Goal: Transaction & Acquisition: Purchase product/service

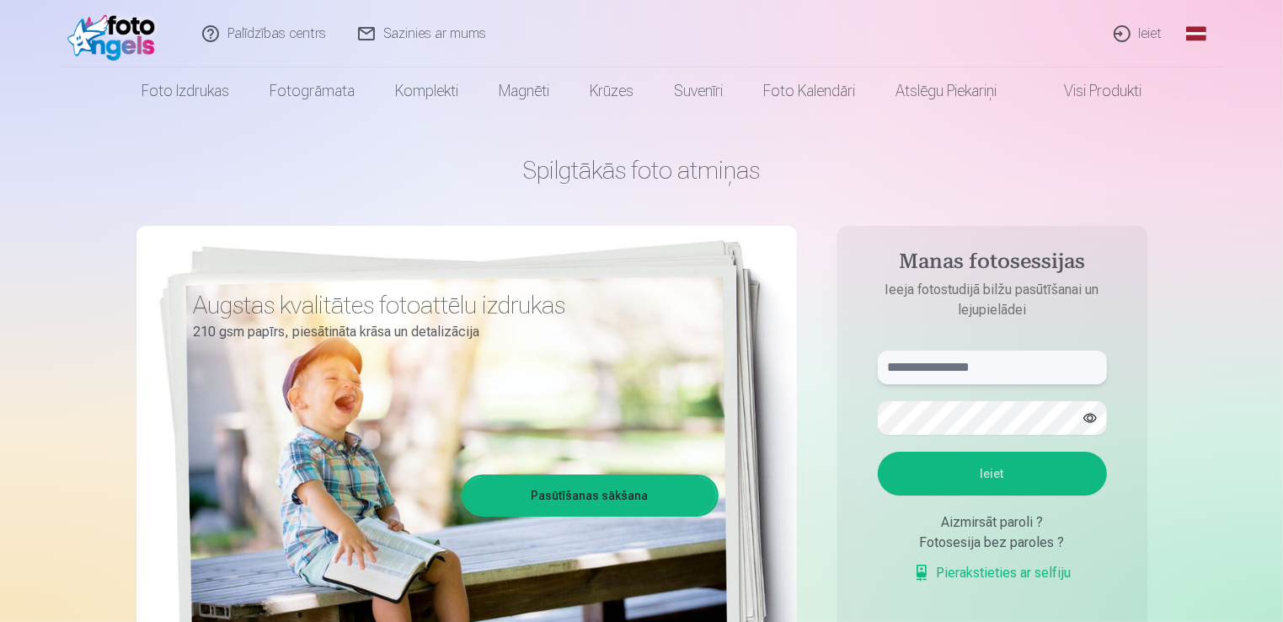
click at [947, 359] on input "text" at bounding box center [992, 367] width 229 height 34
type input "**********"
click at [962, 478] on button "Ieiet" at bounding box center [992, 473] width 229 height 44
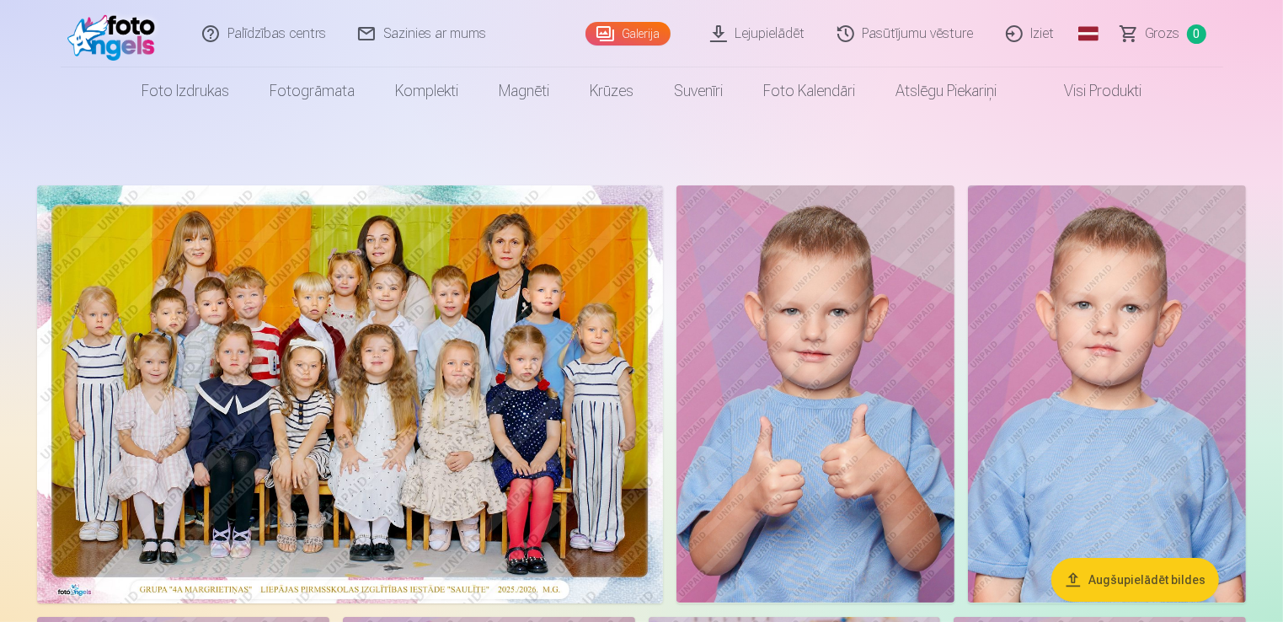
click at [360, 309] on img at bounding box center [350, 394] width 626 height 418
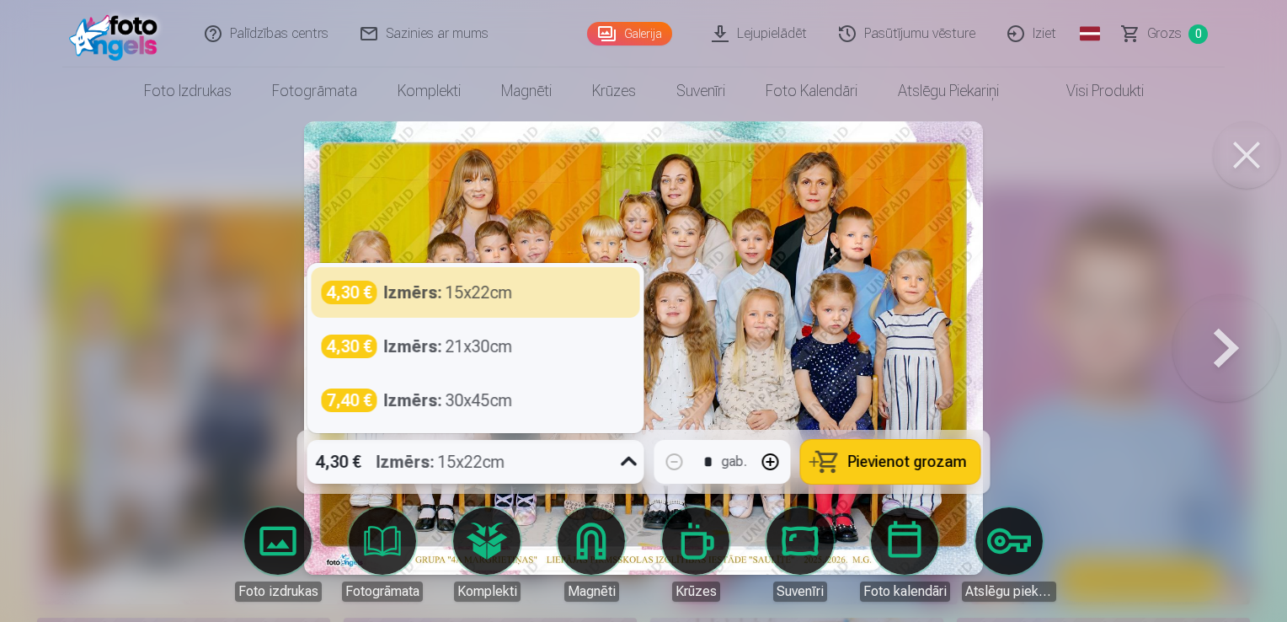
click at [575, 453] on div "4,30 € Izmērs : 15x22cm" at bounding box center [459, 462] width 305 height 44
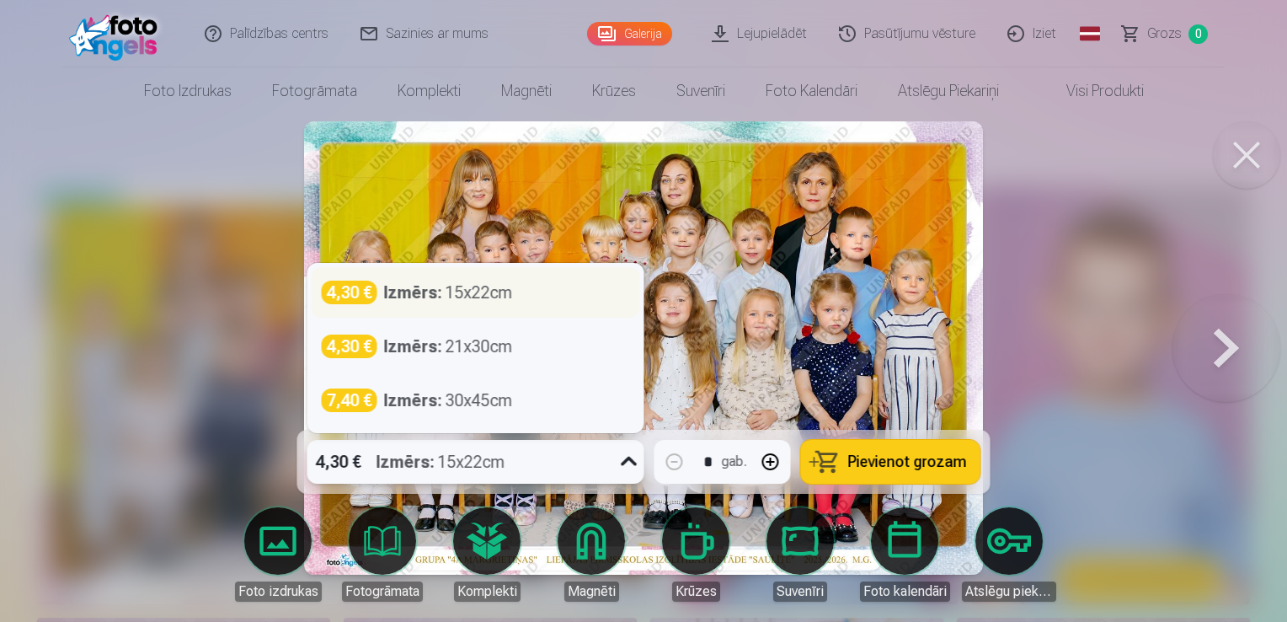
click at [446, 286] on div "Izmērs : 15x22cm" at bounding box center [448, 292] width 129 height 24
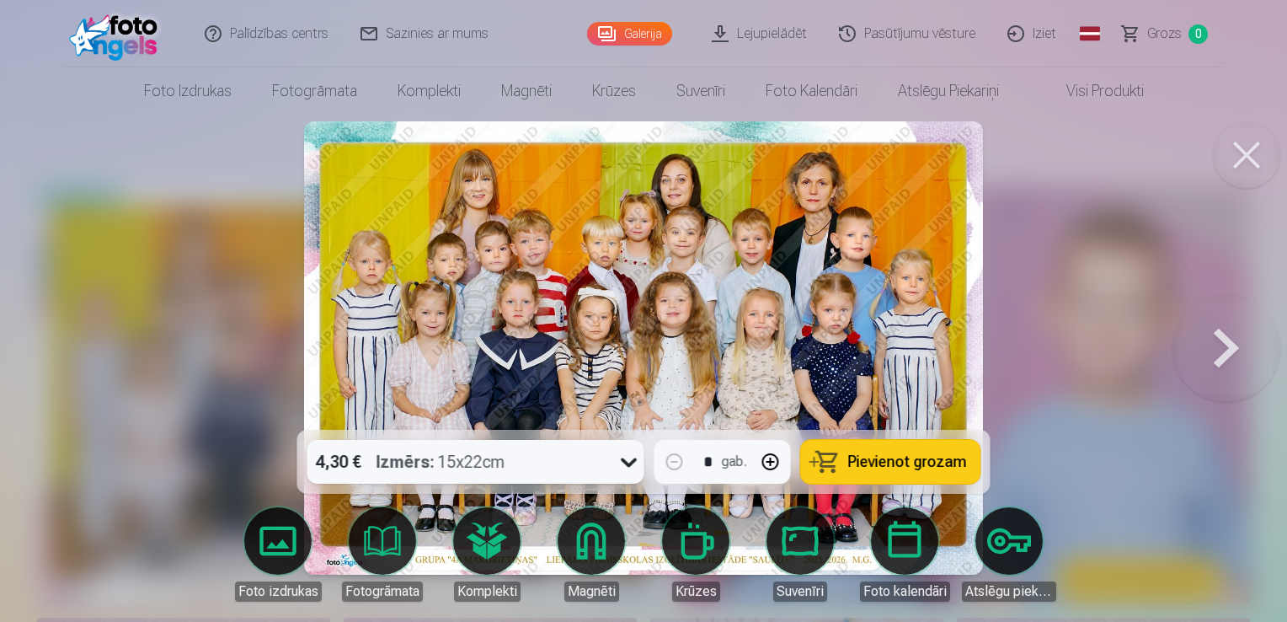
click at [899, 454] on span "Pievienot grozam" at bounding box center [907, 461] width 119 height 15
click at [1230, 339] on button at bounding box center [1226, 348] width 108 height 130
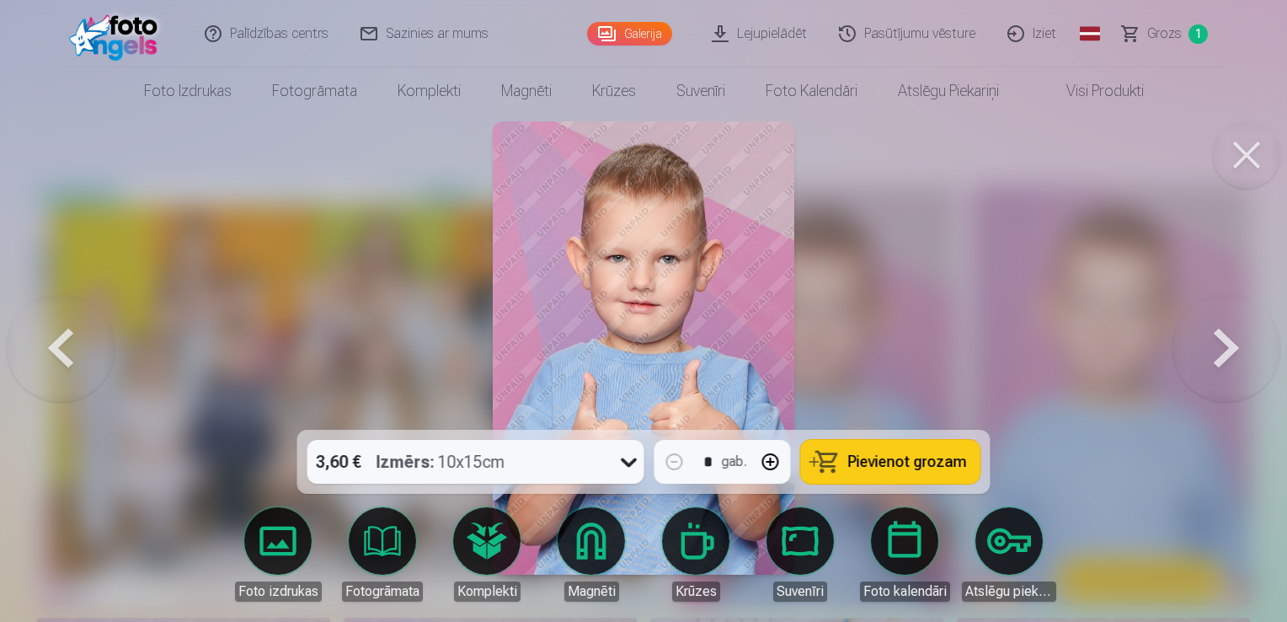
click at [1230, 339] on button at bounding box center [1226, 348] width 108 height 130
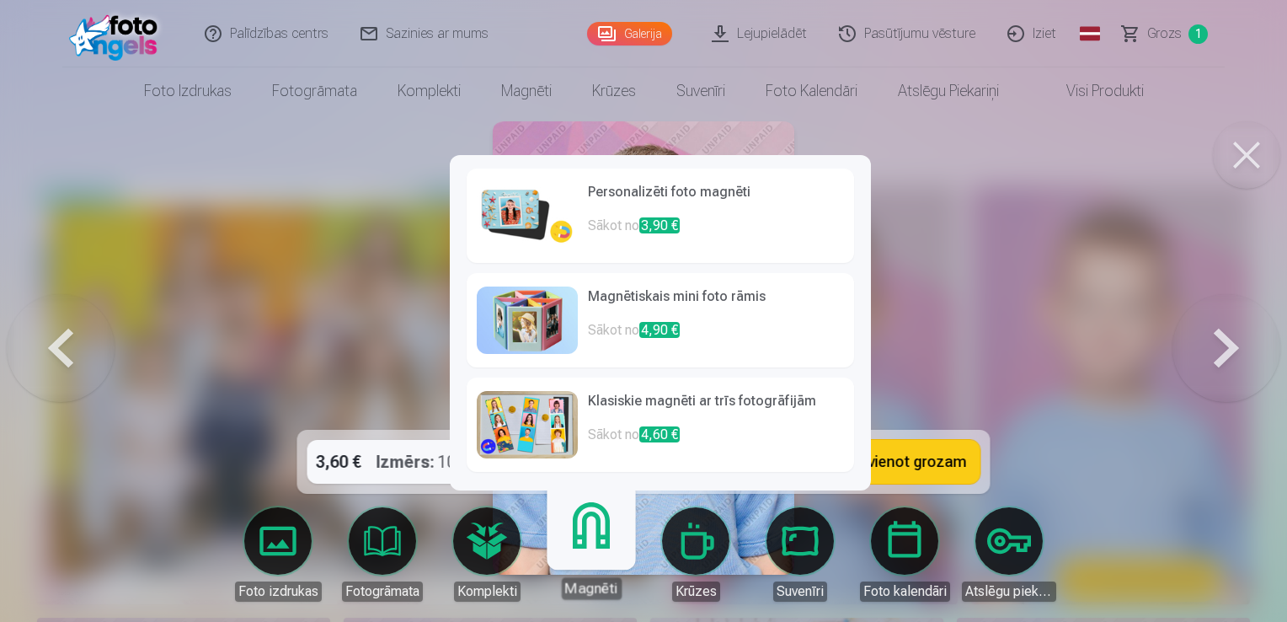
click at [603, 536] on link "Magnēti" at bounding box center [591, 547] width 104 height 104
click at [738, 215] on h6 "Personalizēti foto magnēti" at bounding box center [716, 199] width 256 height 34
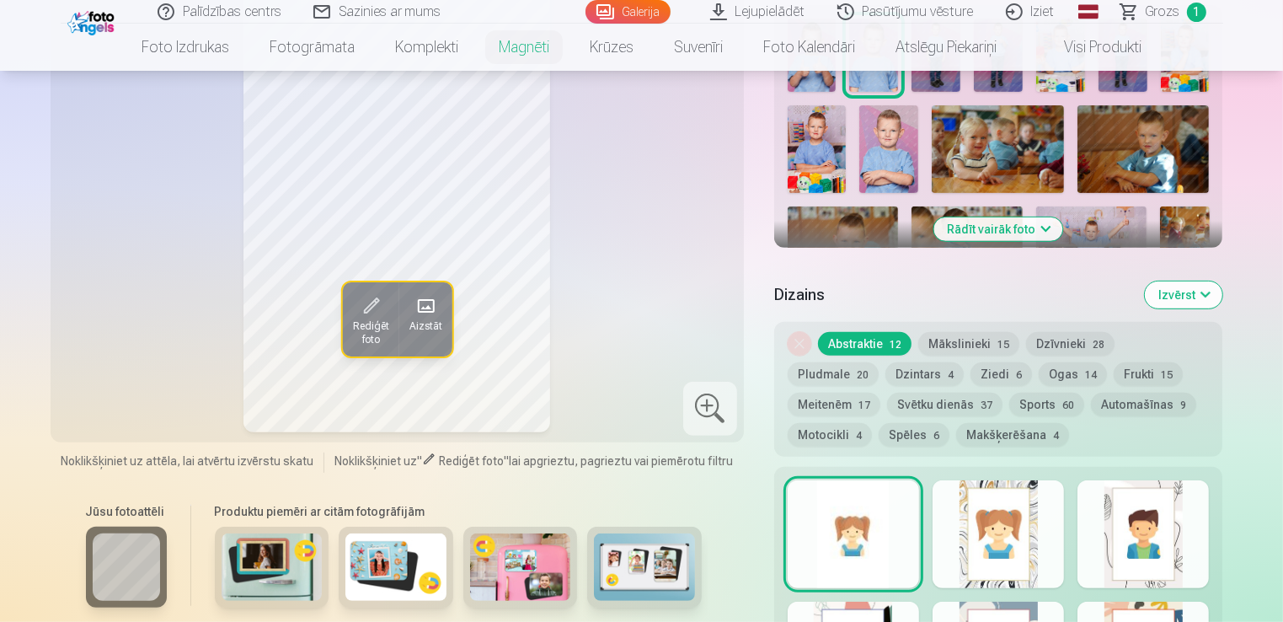
scroll to position [606, 0]
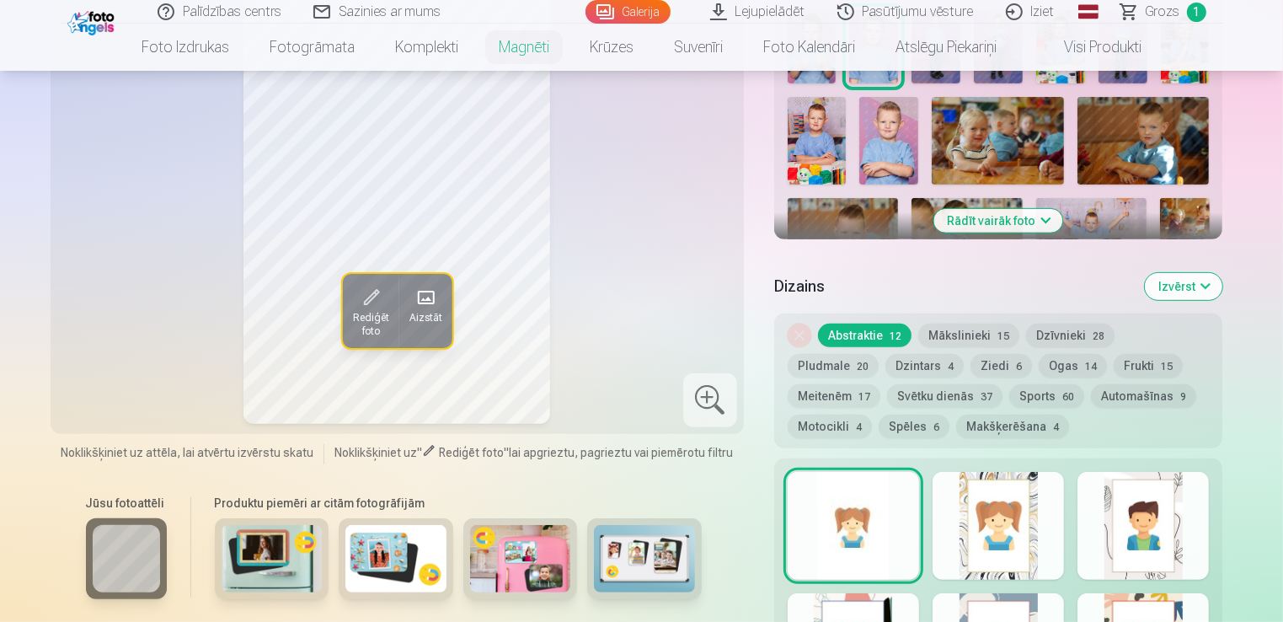
click at [253, 558] on img at bounding box center [272, 558] width 101 height 67
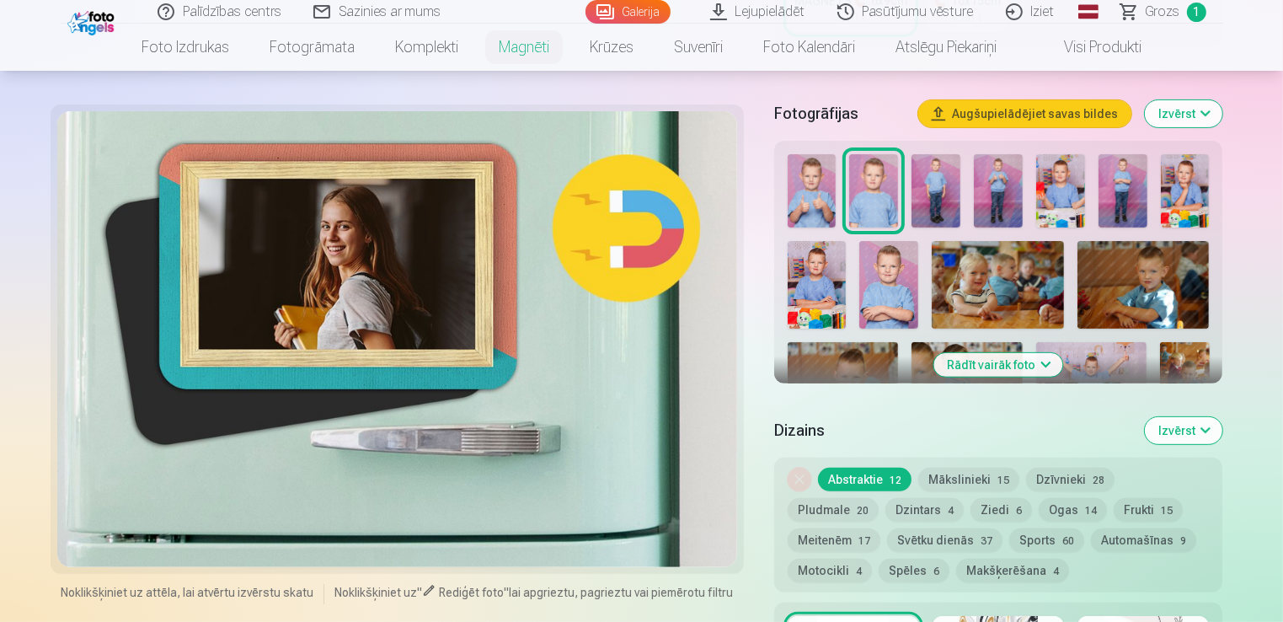
scroll to position [446, 0]
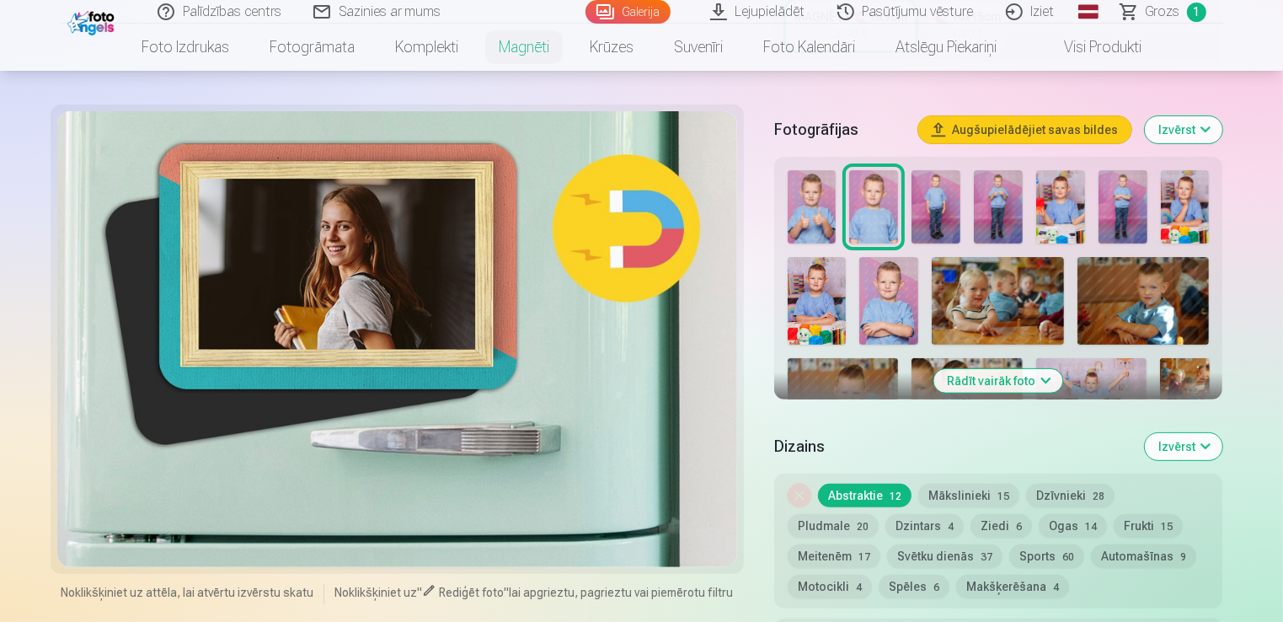
click at [359, 209] on div at bounding box center [397, 339] width 680 height 456
click at [344, 267] on div at bounding box center [397, 339] width 680 height 456
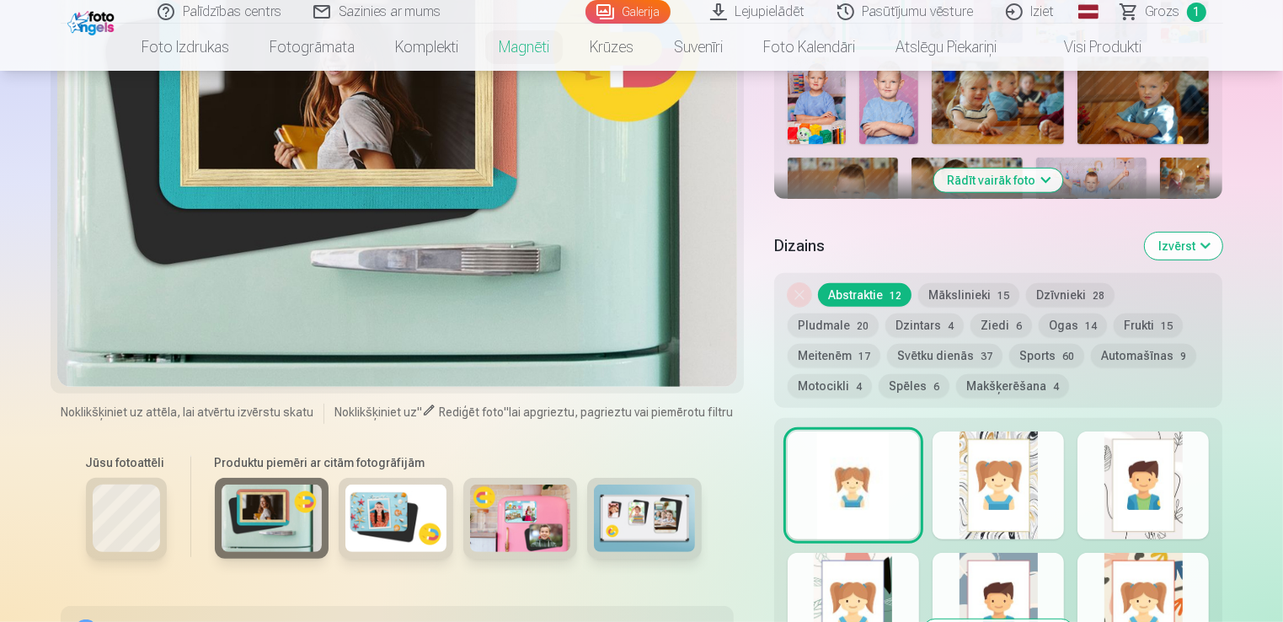
scroll to position [654, 0]
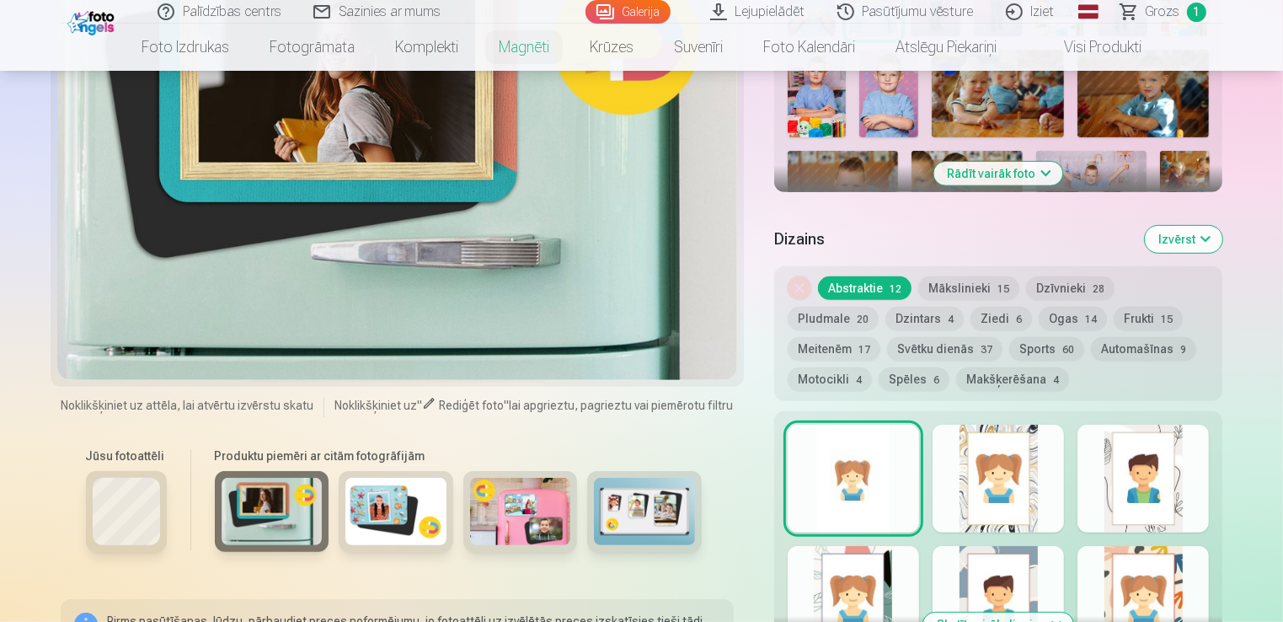
click at [394, 494] on img at bounding box center [395, 511] width 101 height 67
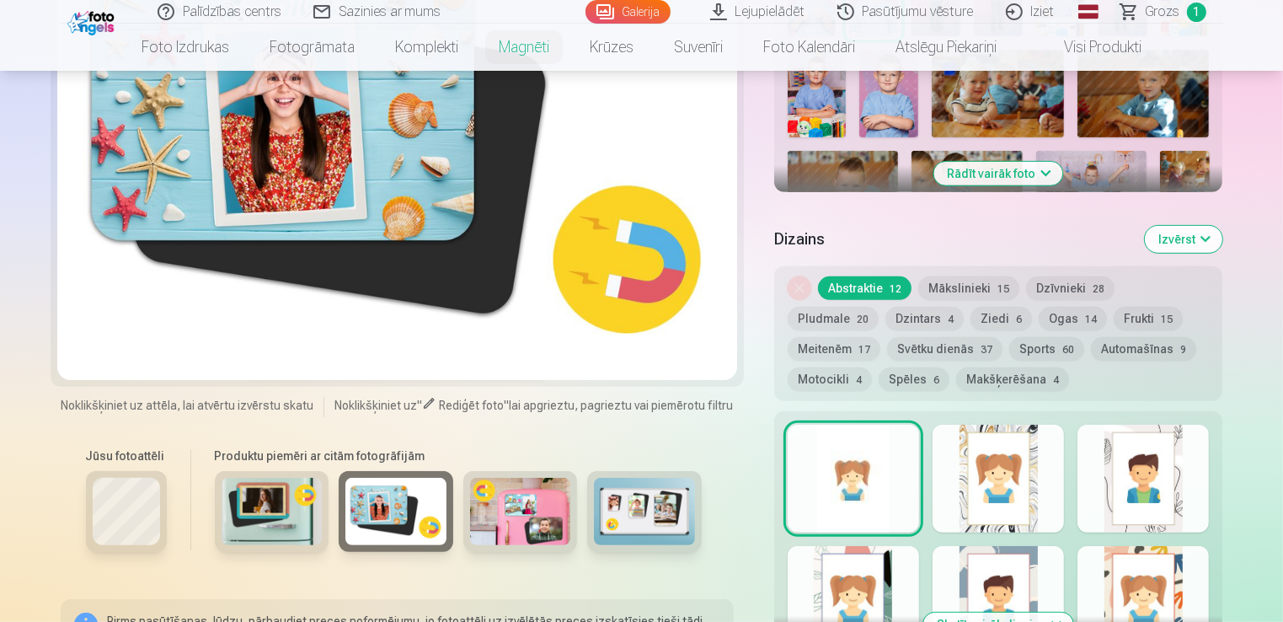
click at [526, 514] on img at bounding box center [520, 511] width 101 height 67
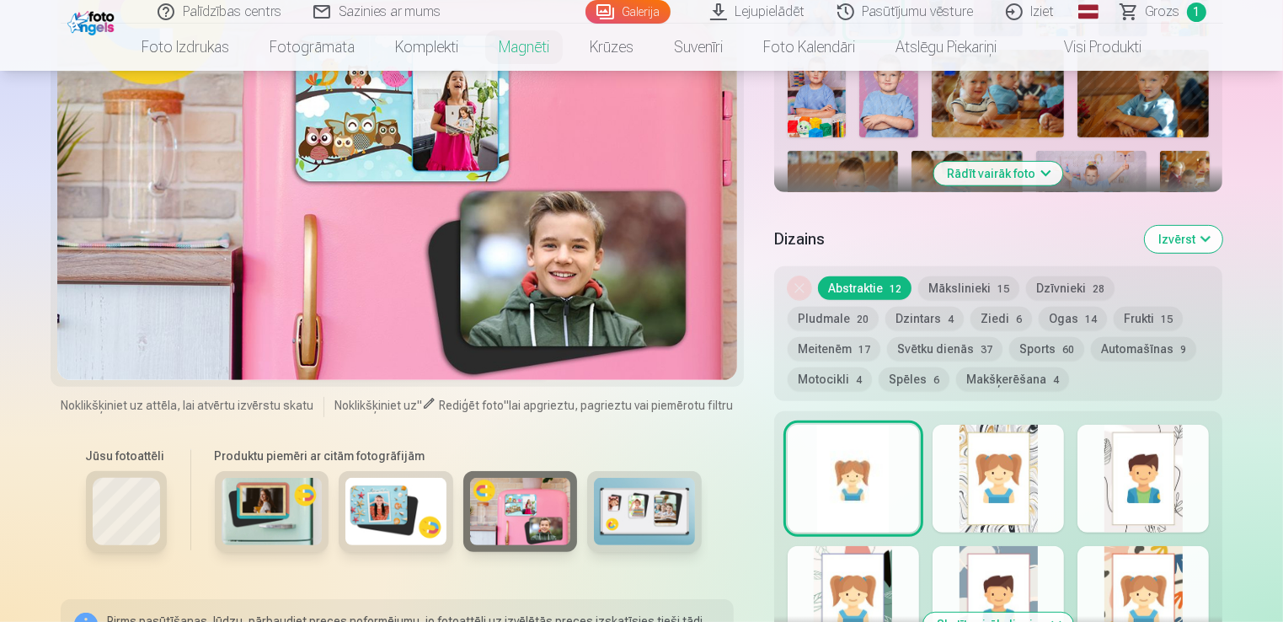
click at [670, 518] on img at bounding box center [644, 511] width 101 height 67
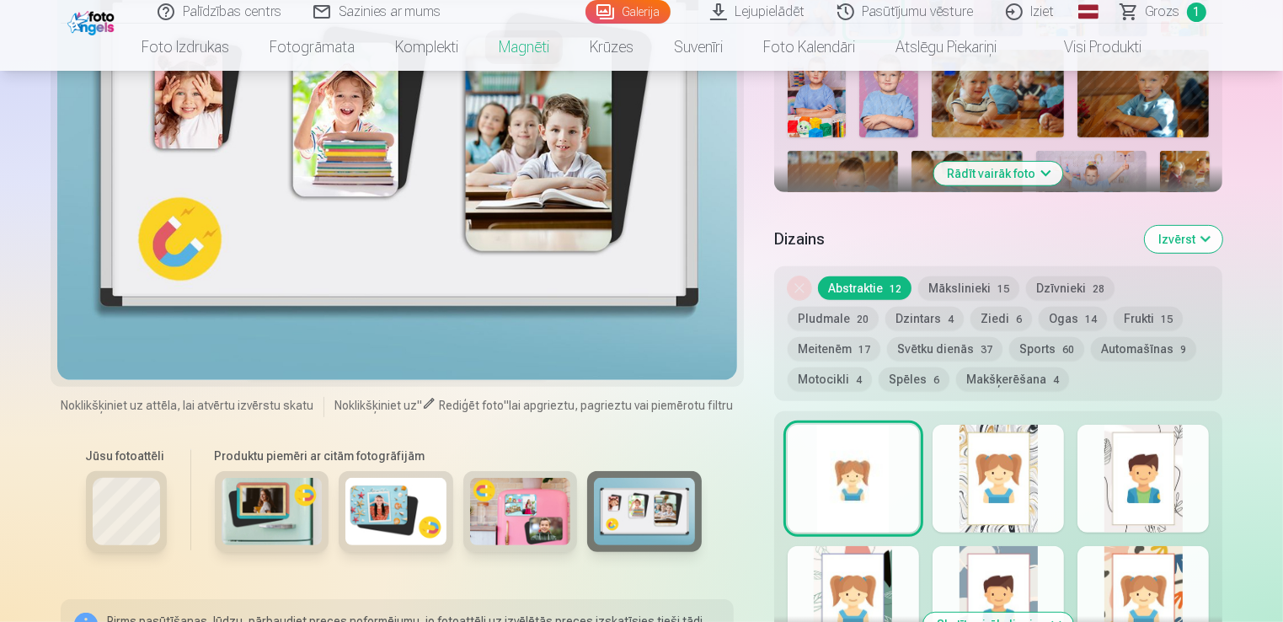
scroll to position [503, 0]
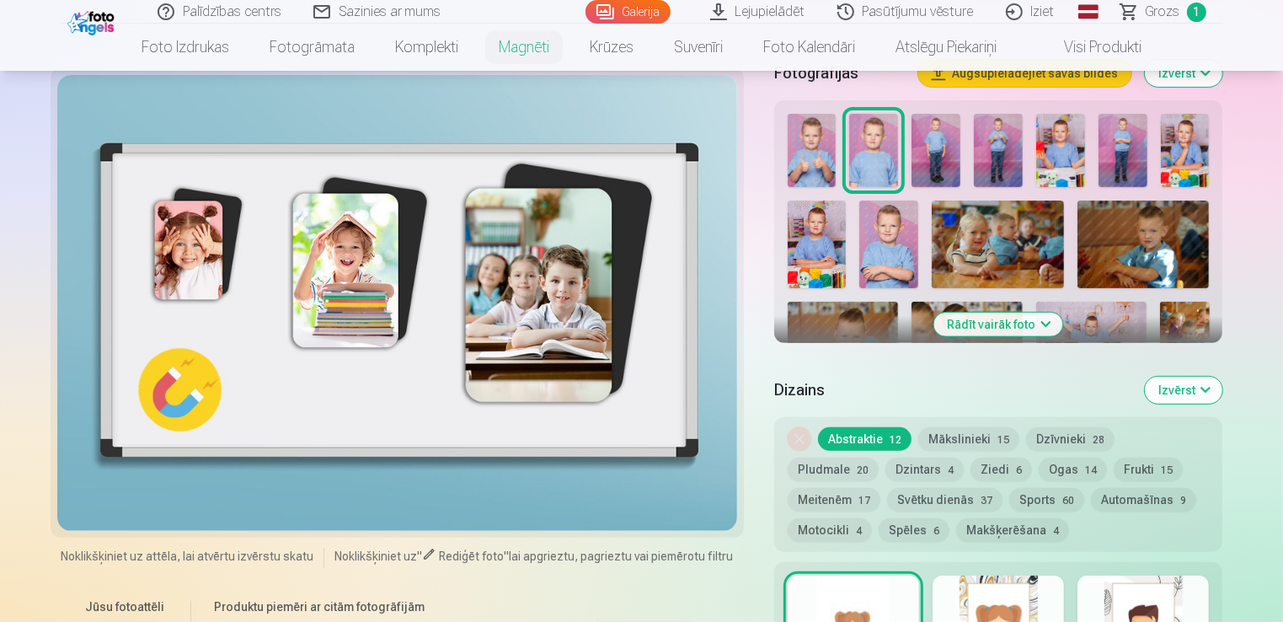
click at [1054, 426] on div "Noņemiet dizainu Abstraktie 12 Mākslinieki 15 Dzīvnieki 28 Pludmale 20 Dzintars…" at bounding box center [998, 484] width 449 height 135
click at [1053, 436] on button "Dzīvnieki 28" at bounding box center [1070, 439] width 88 height 24
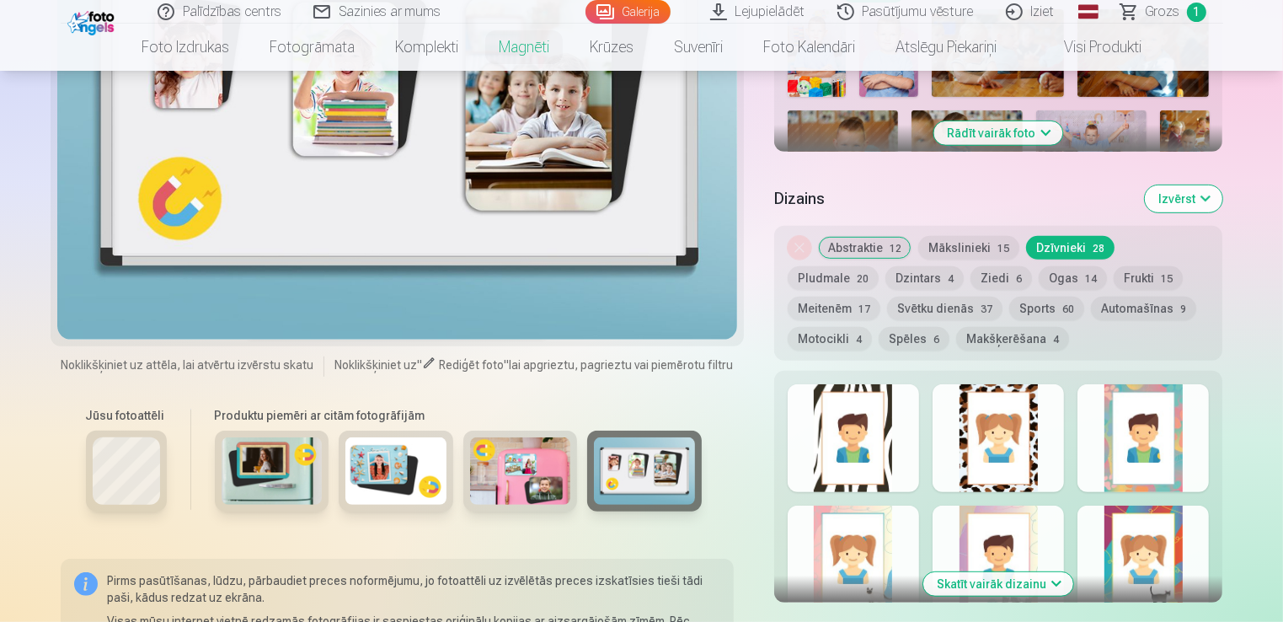
scroll to position [798, 0]
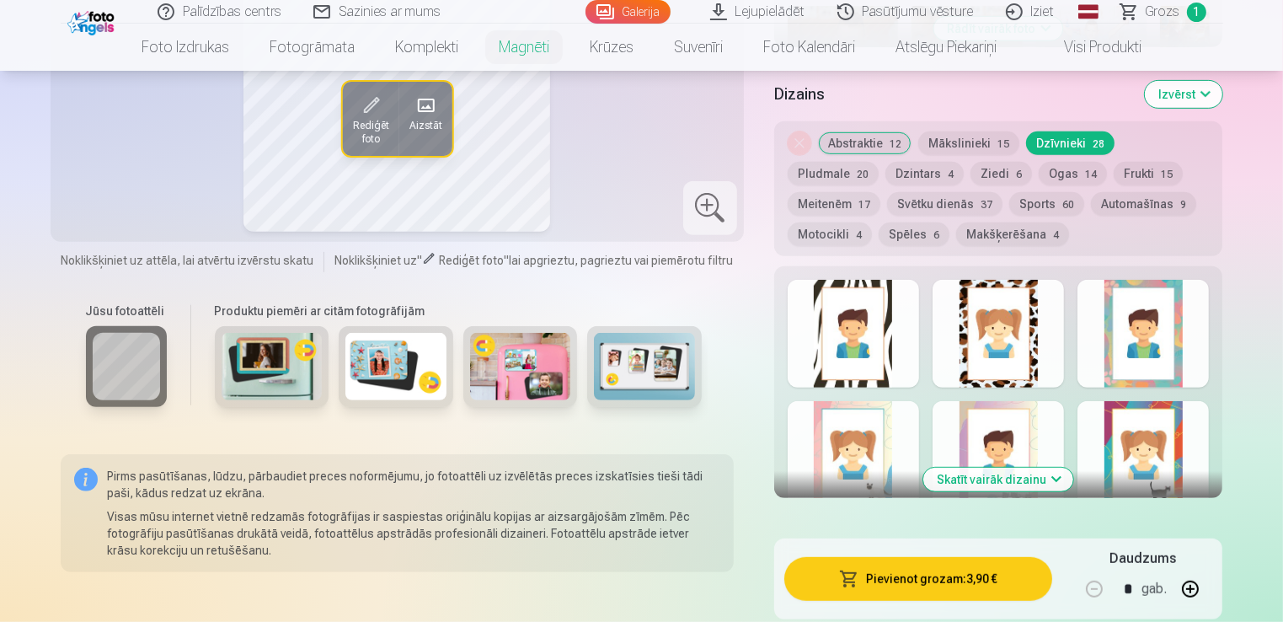
click at [1049, 479] on button "Skatīt vairāk dizainu" at bounding box center [998, 479] width 150 height 24
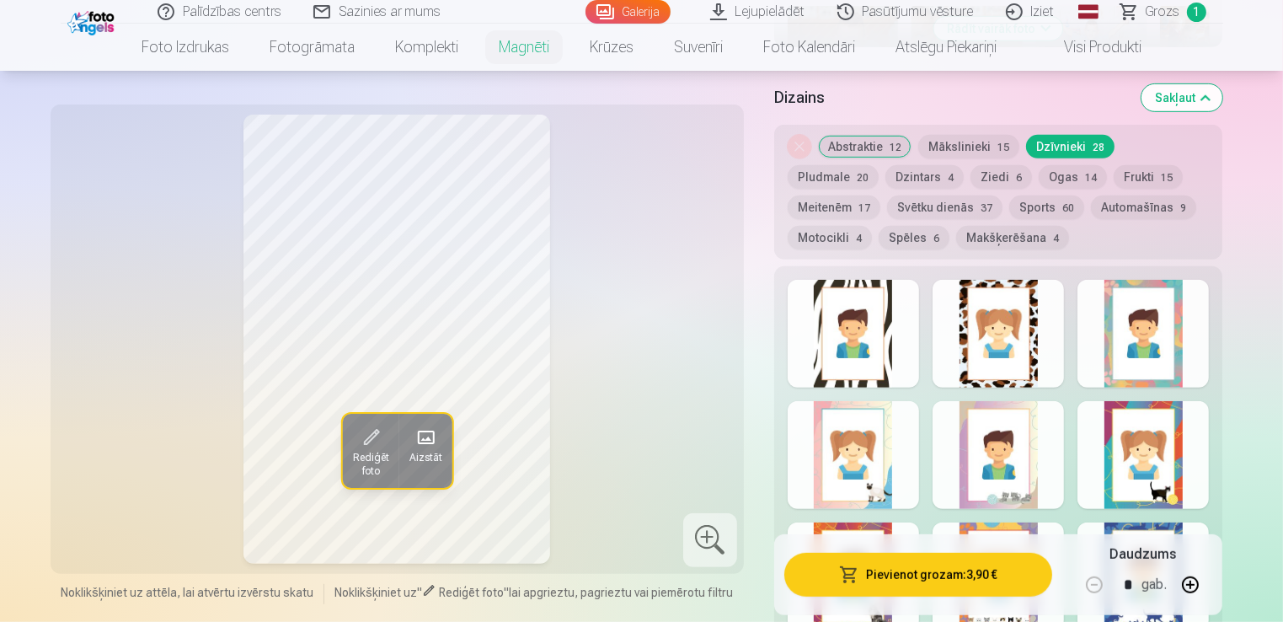
click at [872, 226] on button "Motocikli 4" at bounding box center [829, 238] width 84 height 24
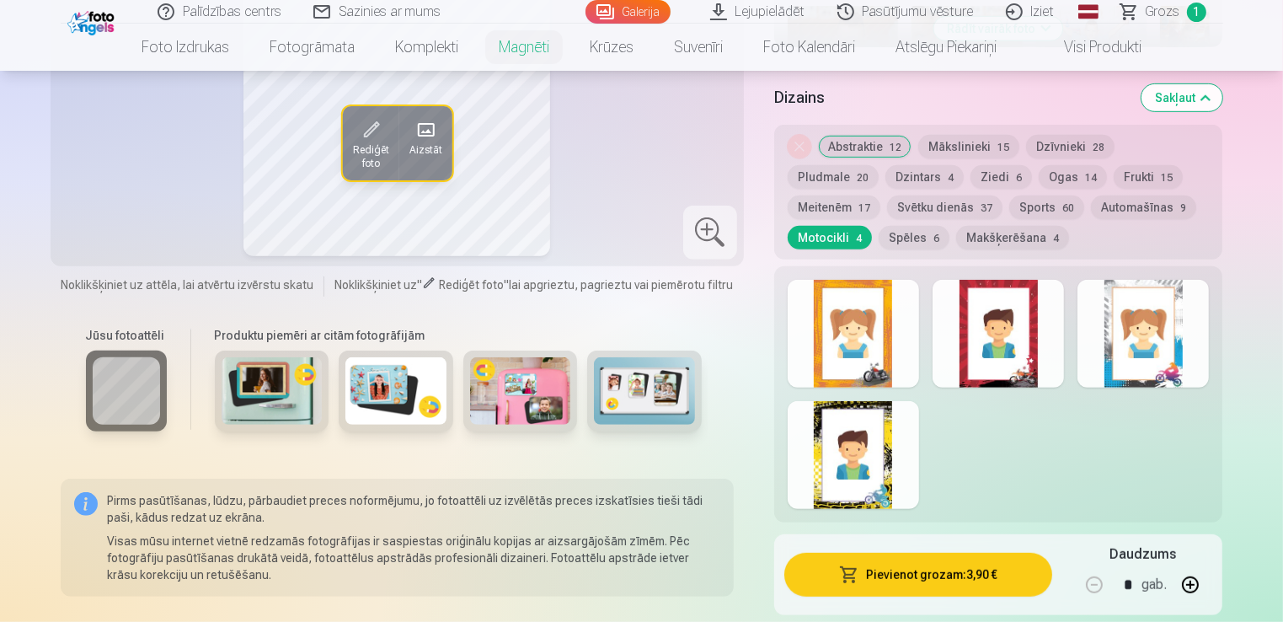
click at [1091, 210] on button "Automašīnas 9" at bounding box center [1143, 207] width 105 height 24
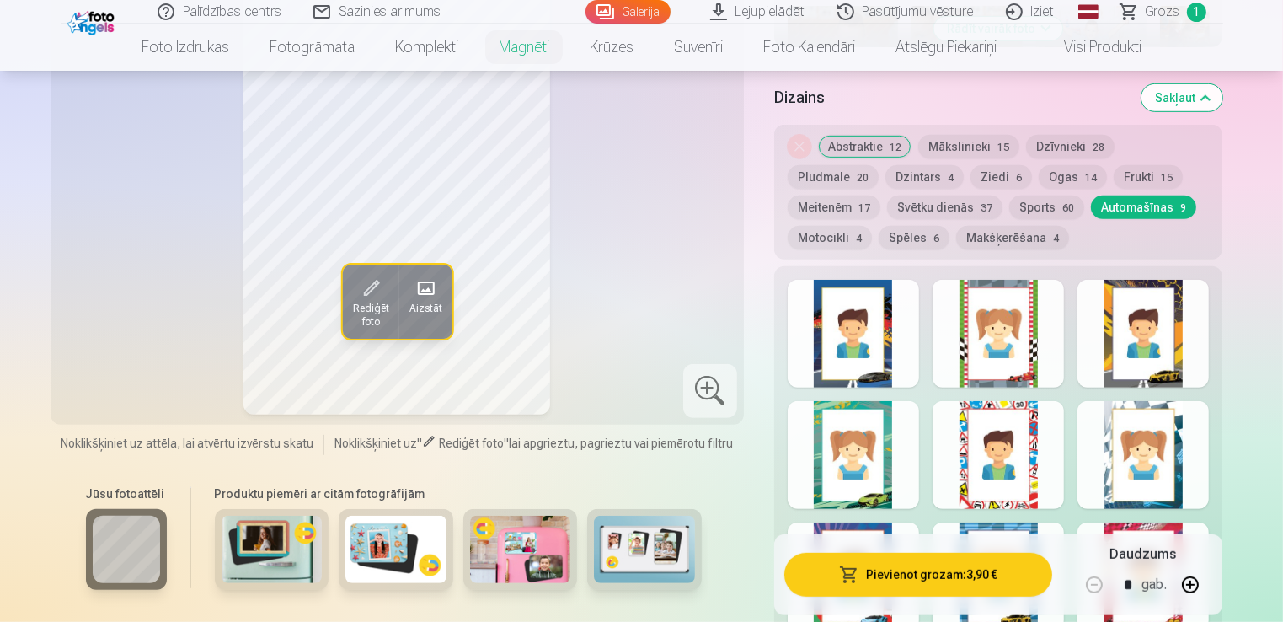
click at [866, 139] on button "Abstraktie 12" at bounding box center [864, 147] width 93 height 24
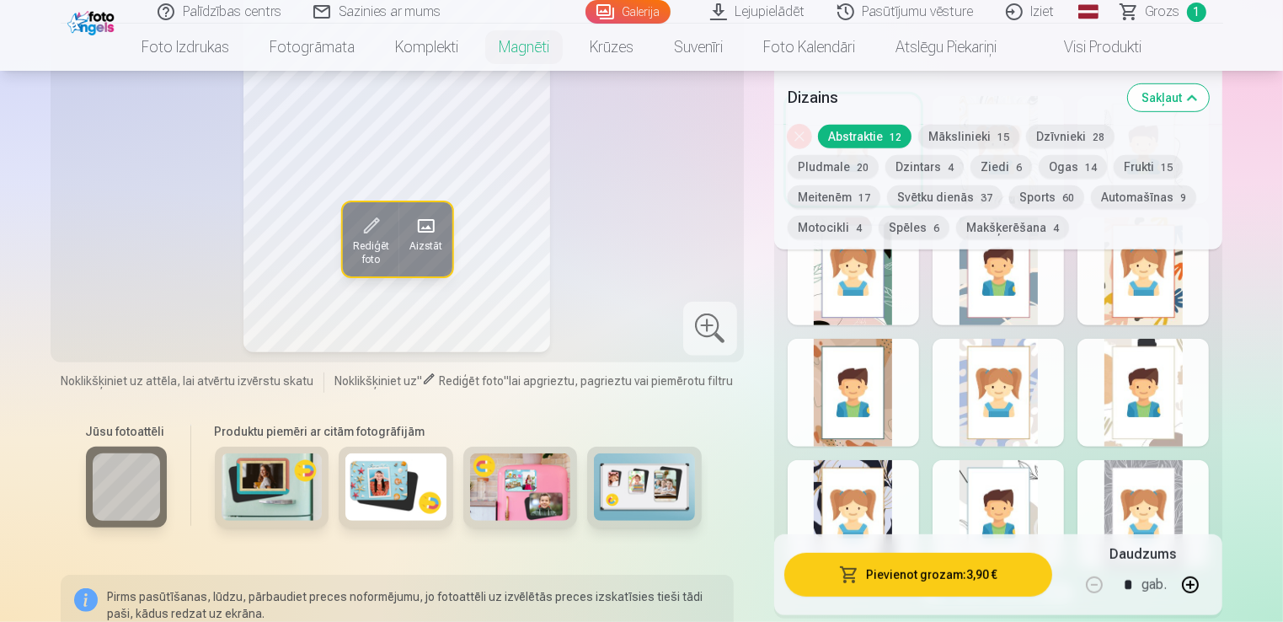
scroll to position [964, 0]
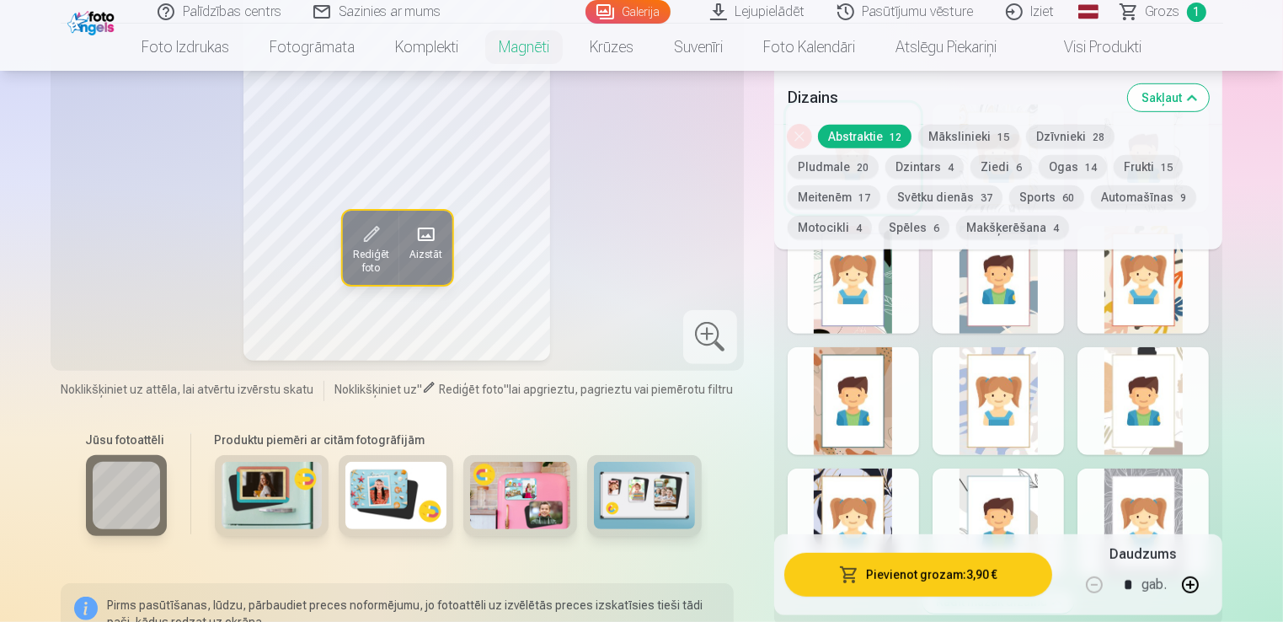
click at [371, 232] on span at bounding box center [370, 235] width 27 height 27
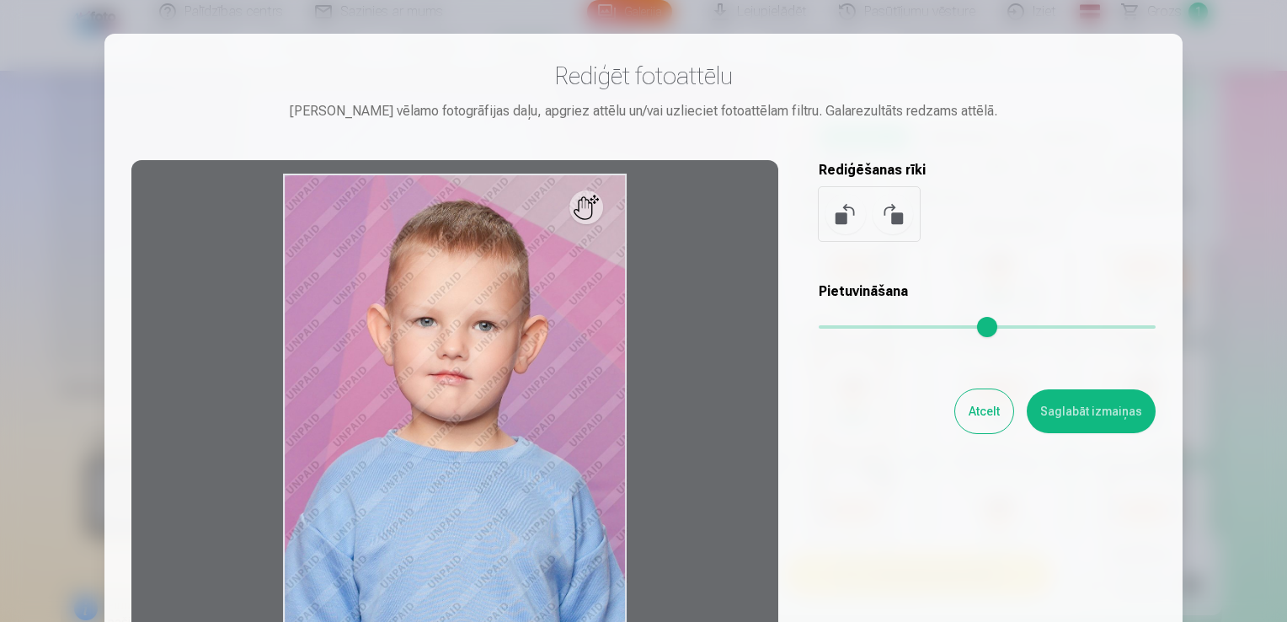
click at [835, 220] on button at bounding box center [845, 214] width 40 height 40
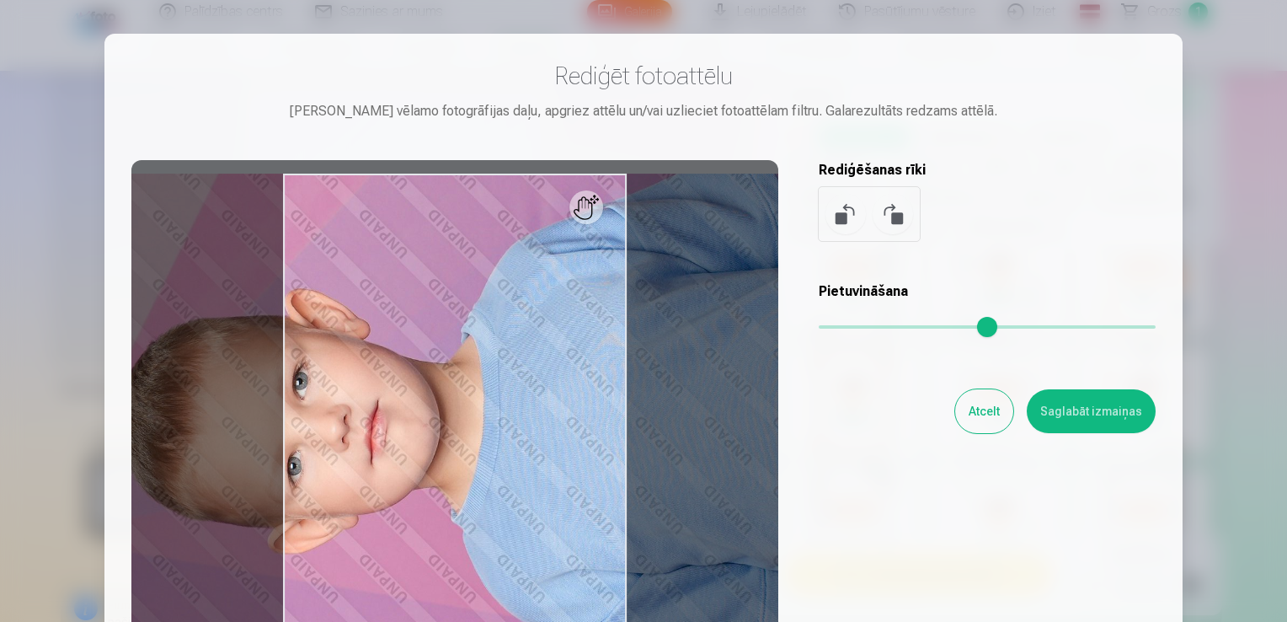
click at [893, 219] on button at bounding box center [893, 214] width 40 height 40
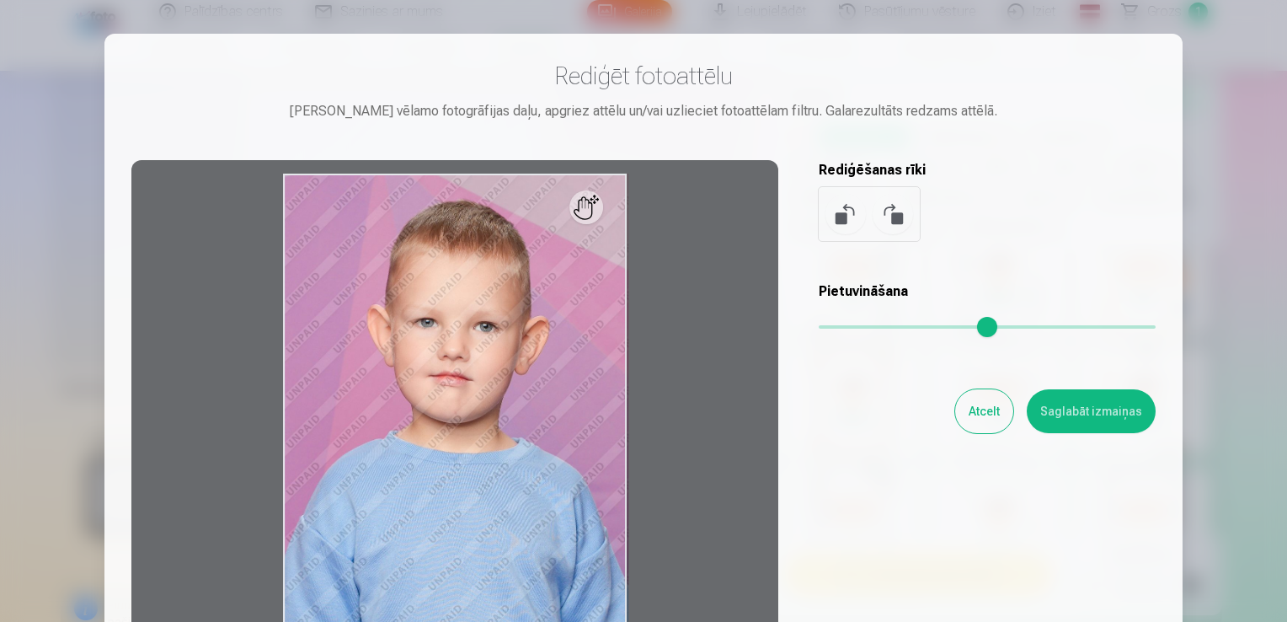
type input "*"
drag, startPoint x: 830, startPoint y: 329, endPoint x: 823, endPoint y: 321, distance: 11.3
click at [823, 325] on input "range" at bounding box center [987, 326] width 337 height 3
click at [1247, 85] on div at bounding box center [643, 311] width 1287 height 622
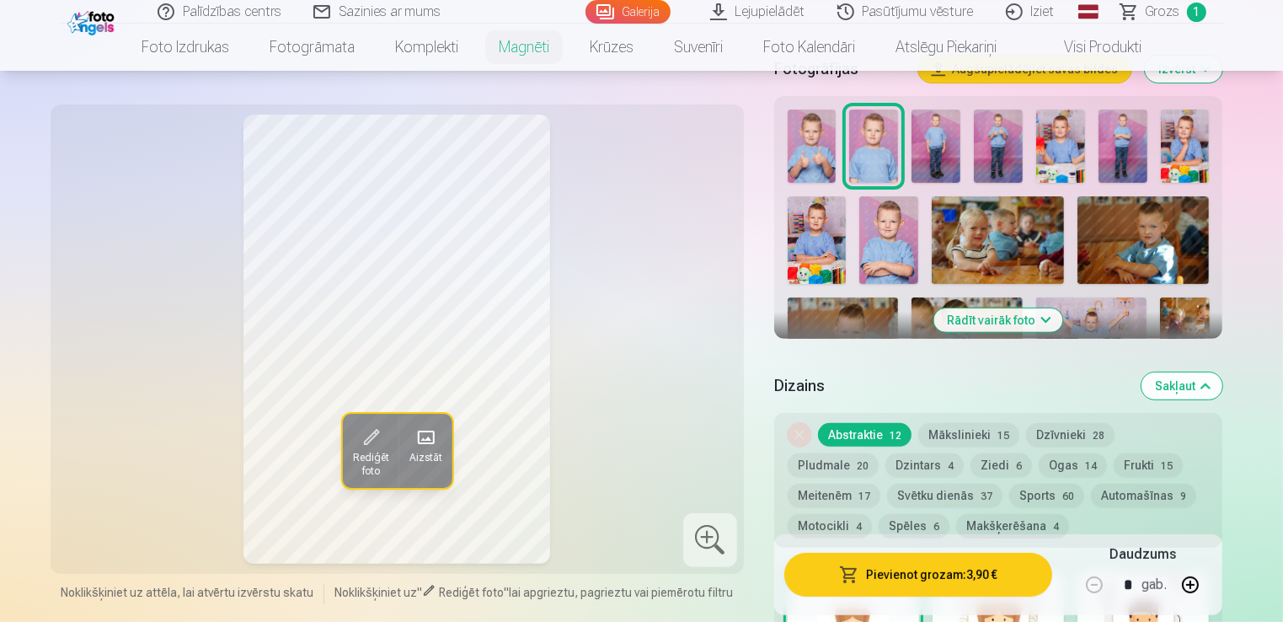
scroll to position [482, 0]
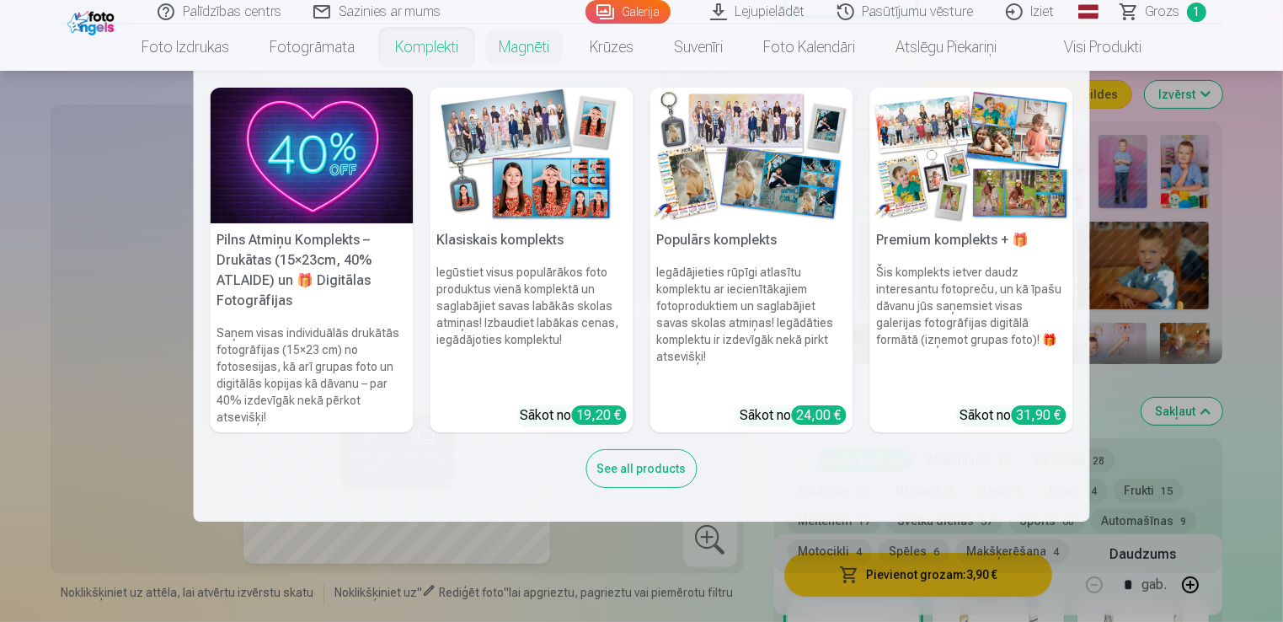
click at [423, 55] on link "Komplekti" at bounding box center [427, 47] width 104 height 47
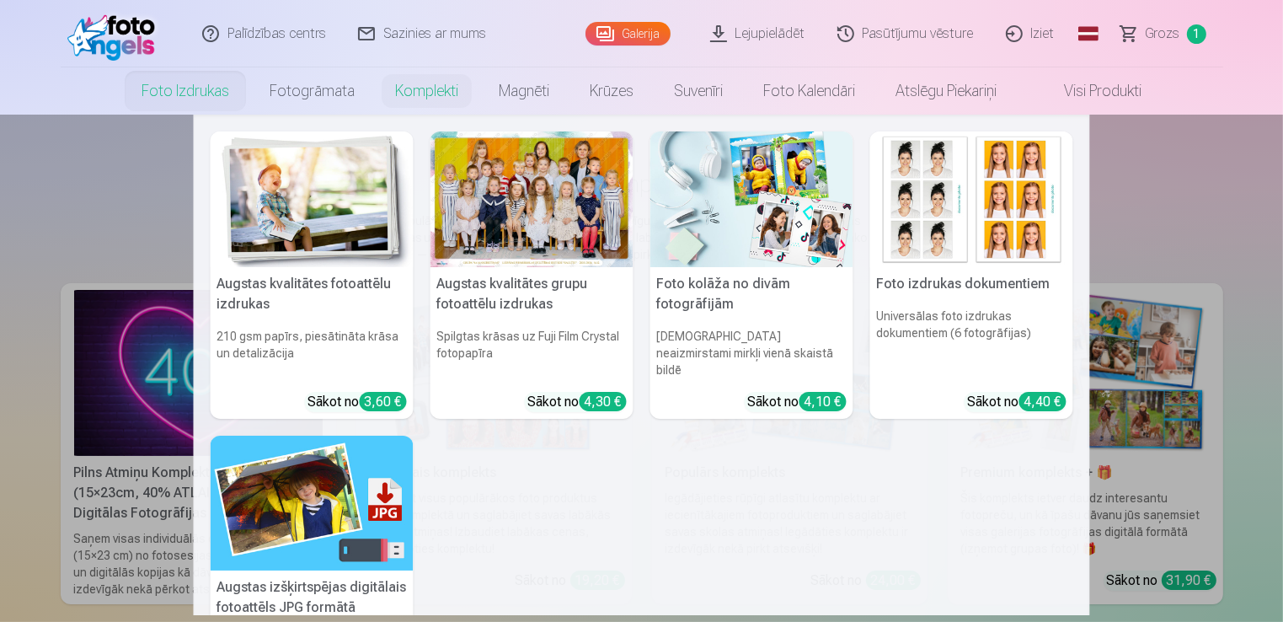
click at [304, 506] on img at bounding box center [312, 503] width 203 height 136
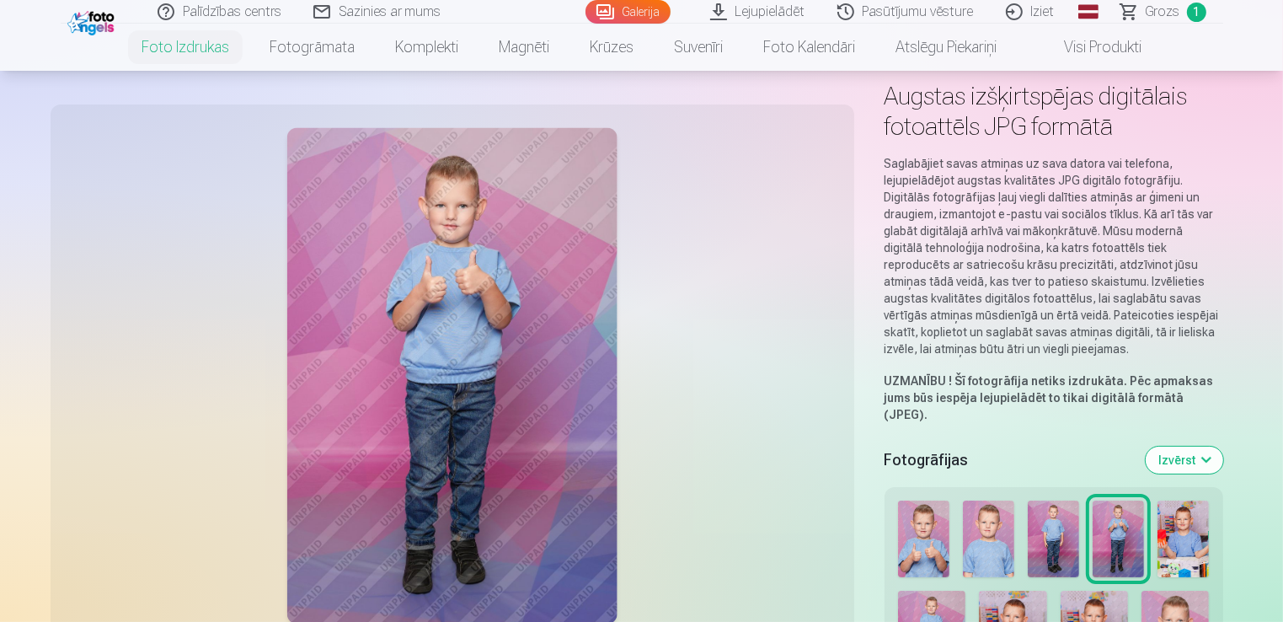
scroll to position [73, 0]
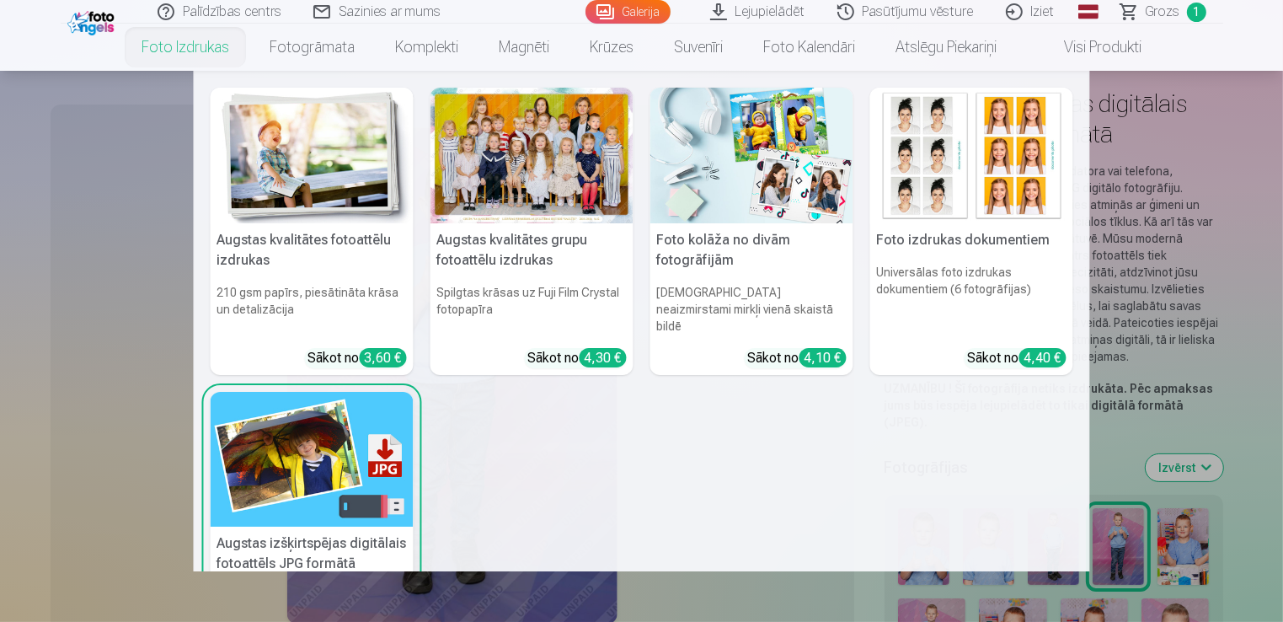
click at [215, 45] on link "Foto izdrukas" at bounding box center [185, 47] width 128 height 47
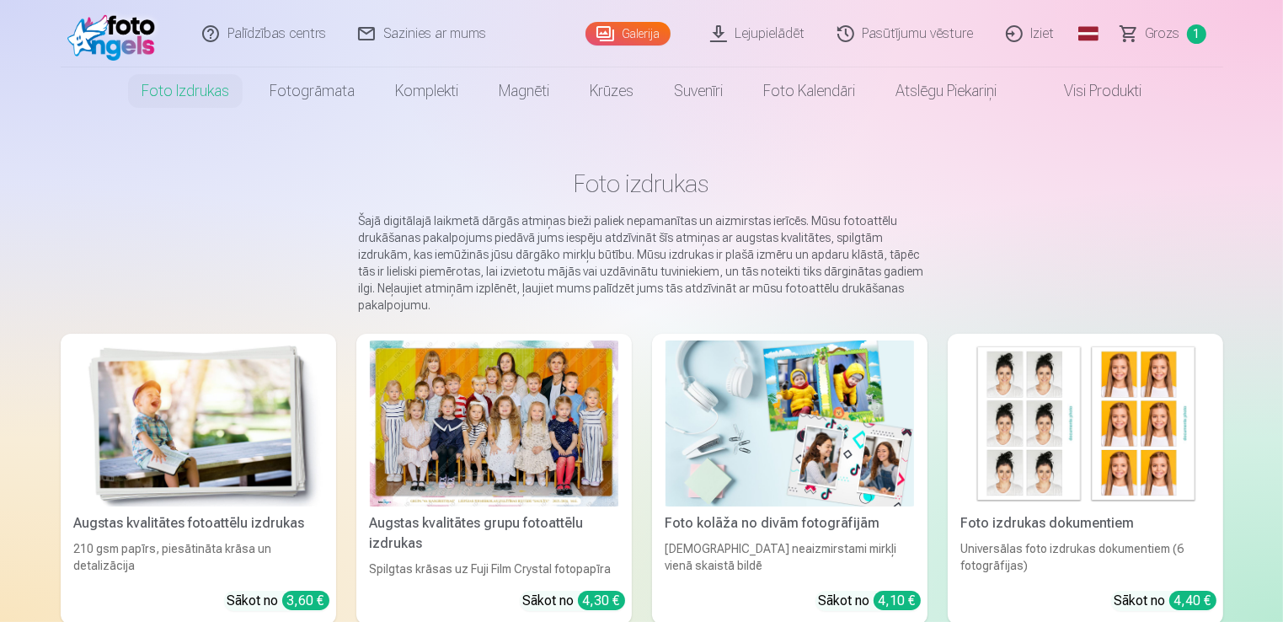
click at [252, 396] on img at bounding box center [198, 423] width 248 height 166
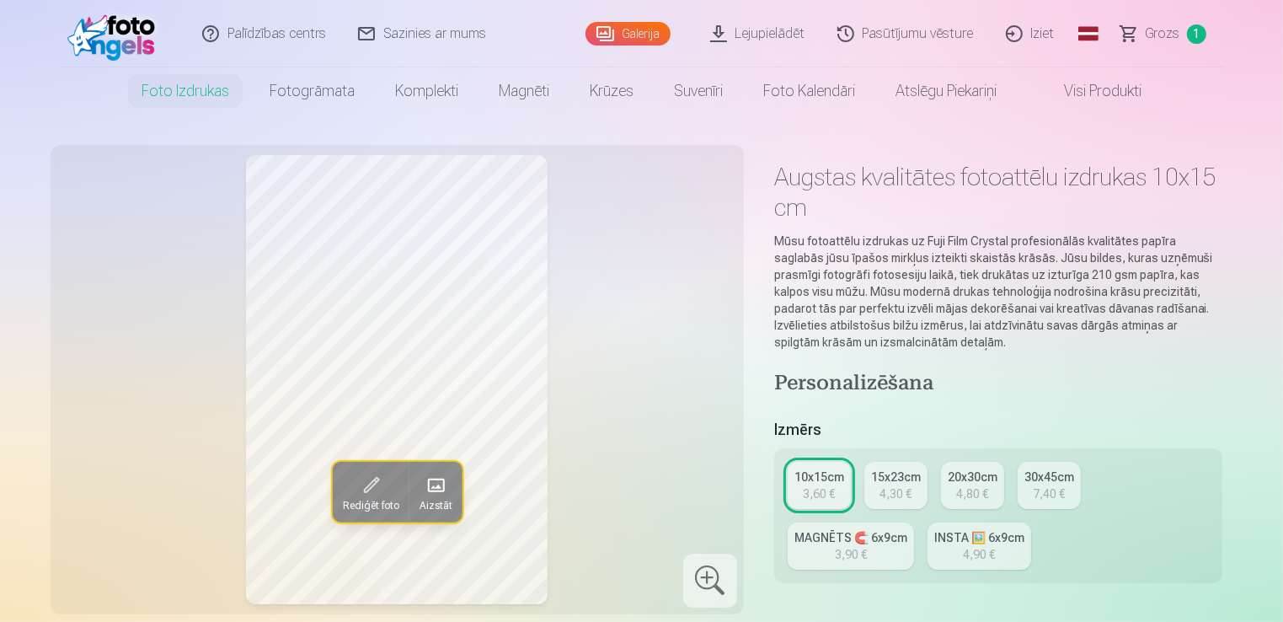
click at [989, 537] on div "INSTA 🖼️ 6x9cm" at bounding box center [979, 537] width 90 height 17
